Goal: Obtain resource: Obtain resource

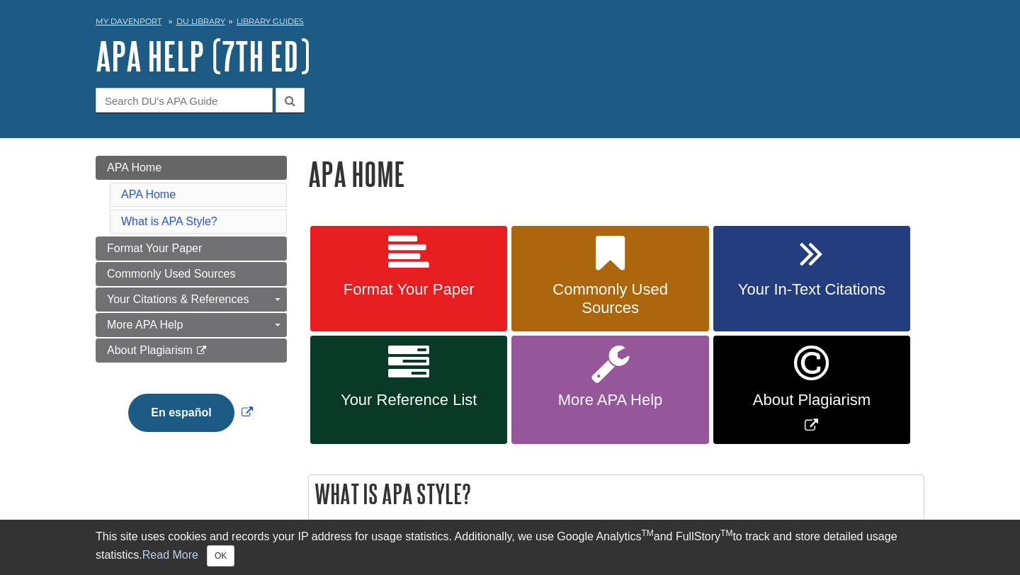
scroll to position [74, 0]
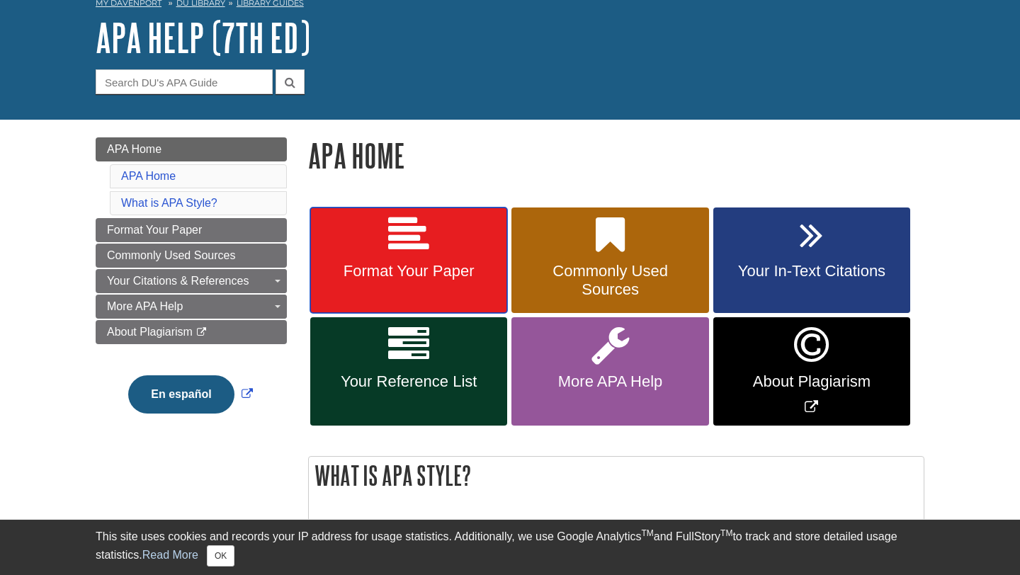
click at [458, 307] on link "Format Your Paper" at bounding box center [408, 261] width 197 height 106
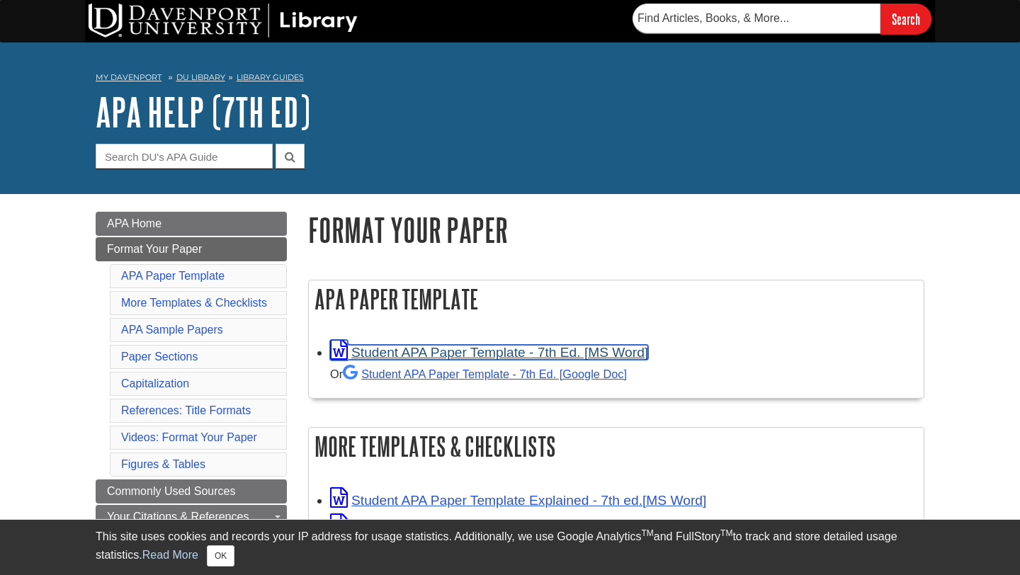
click at [463, 358] on link "Student APA Paper Template - 7th Ed. [MS Word]" at bounding box center [489, 352] width 318 height 15
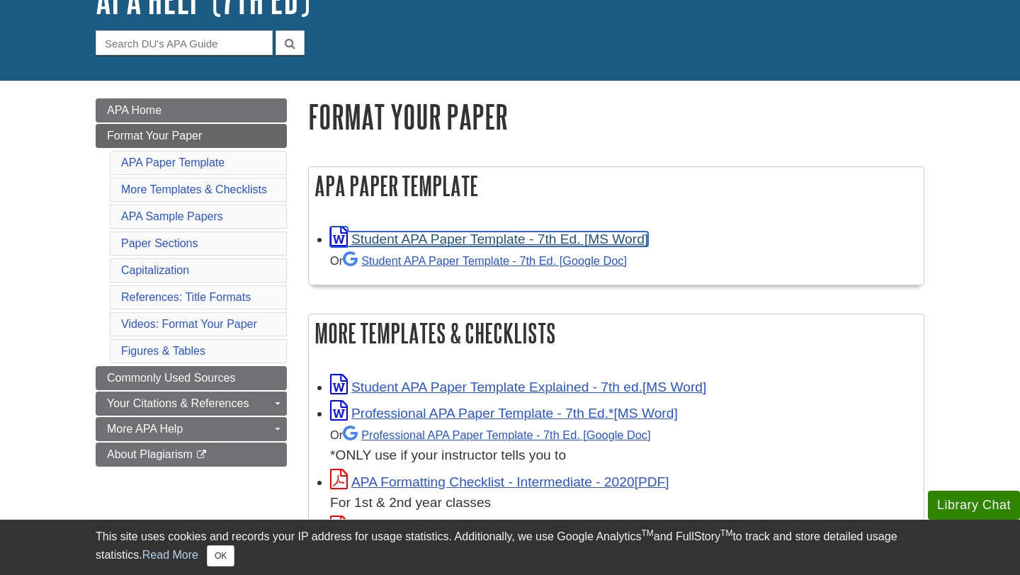
scroll to position [125, 0]
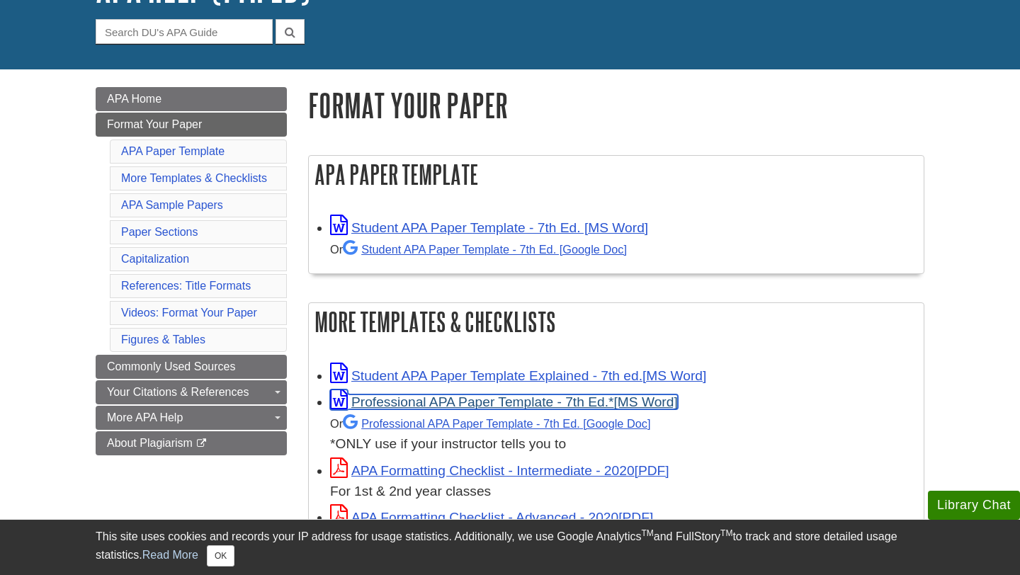
click at [552, 405] on link "Professional APA Paper Template - 7th Ed.*" at bounding box center [504, 402] width 348 height 15
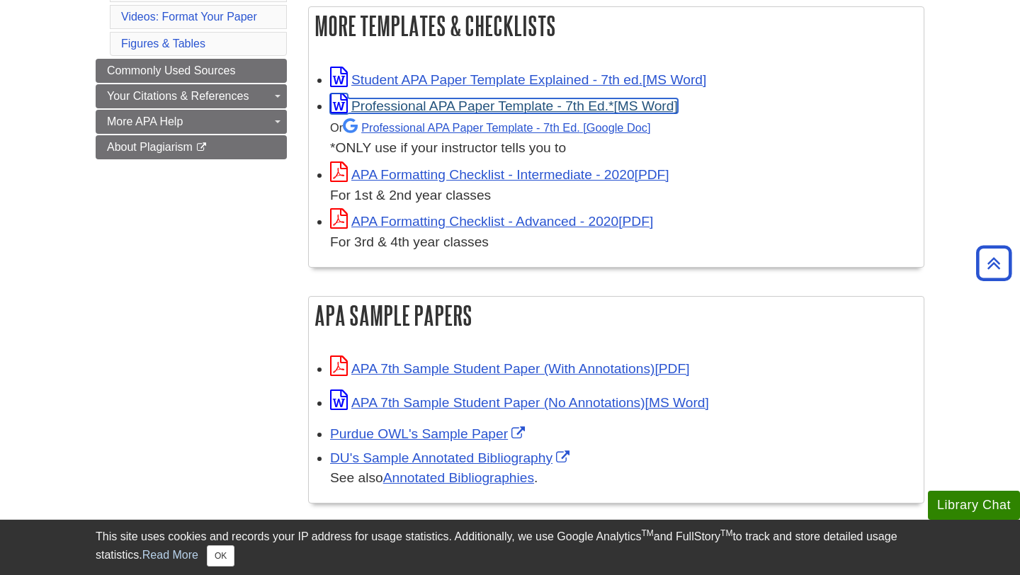
scroll to position [429, 0]
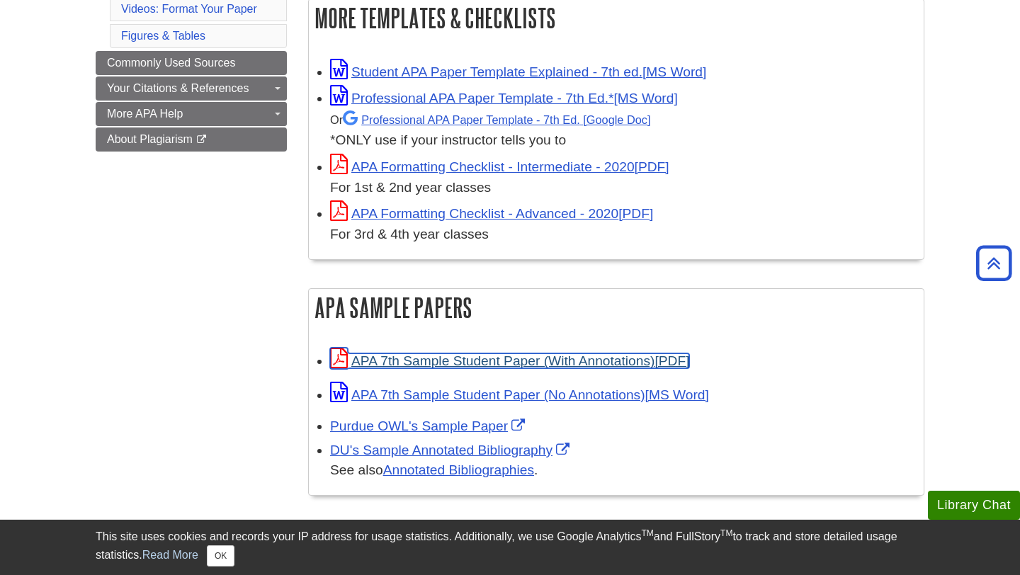
click at [488, 359] on link "APA 7th Sample Student Paper (With Annotations)" at bounding box center [509, 361] width 359 height 15
